Goal: Information Seeking & Learning: Learn about a topic

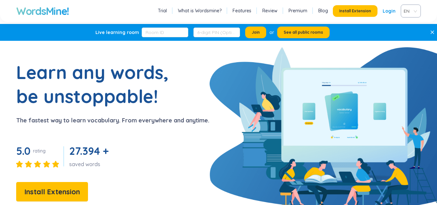
click at [200, 21] on div "WordsMine! Trial What is Wordsmine? Features Review Premium Blog Install Extens…" at bounding box center [218, 11] width 437 height 22
click at [206, 17] on div "Trial What is Wordsmine? Features Review Premium Blog Install Extension Login EN" at bounding box center [288, 11] width 265 height 13
drag, startPoint x: 208, startPoint y: 14, endPoint x: 190, endPoint y: 6, distance: 18.8
click at [190, 6] on div "Trial What is Wordsmine? Features Review Premium Blog Install Extension Login EN" at bounding box center [288, 11] width 265 height 13
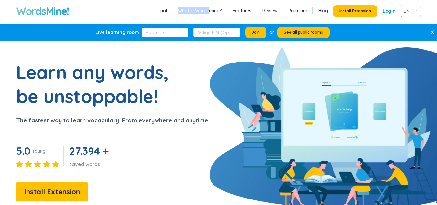
drag, startPoint x: 170, startPoint y: 14, endPoint x: 214, endPoint y: 13, distance: 43.7
click at [214, 13] on ul "Trial What is Wordsmine? Features Review Premium Blog" at bounding box center [243, 11] width 174 height 8
click at [257, 16] on div "Trial What is Wordsmine? Features Review Premium Blog Install Extension Login EN" at bounding box center [288, 11] width 265 height 13
click at [272, 8] on link "Review" at bounding box center [270, 10] width 15 height 6
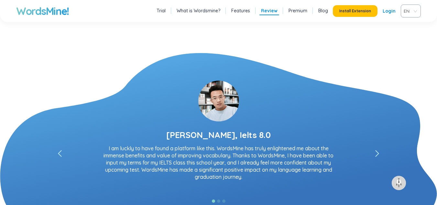
scroll to position [1237, 0]
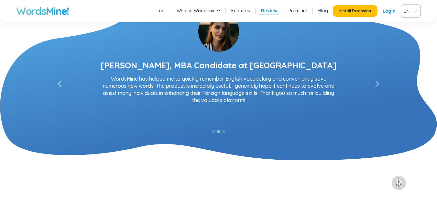
click at [318, 8] on ul "Trial What is Wordsmine? Features Review Premium Blog" at bounding box center [242, 11] width 175 height 8
click at [322, 10] on link "Blog" at bounding box center [324, 10] width 10 height 6
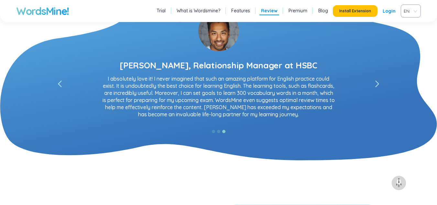
scroll to position [1167, 0]
